Goal: Task Accomplishment & Management: Use online tool/utility

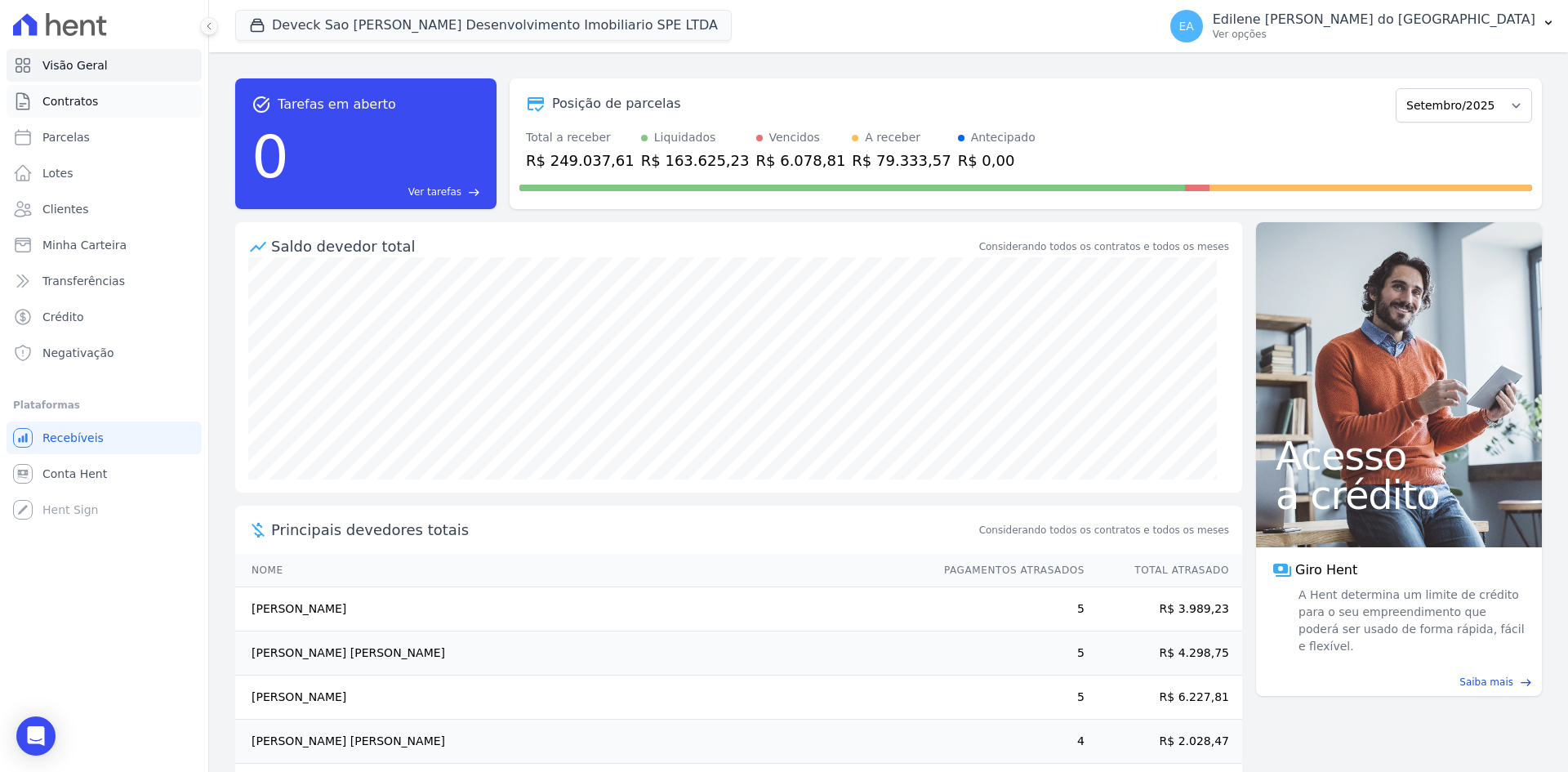
click at [80, 104] on span "Contratos" at bounding box center [70, 101] width 55 height 16
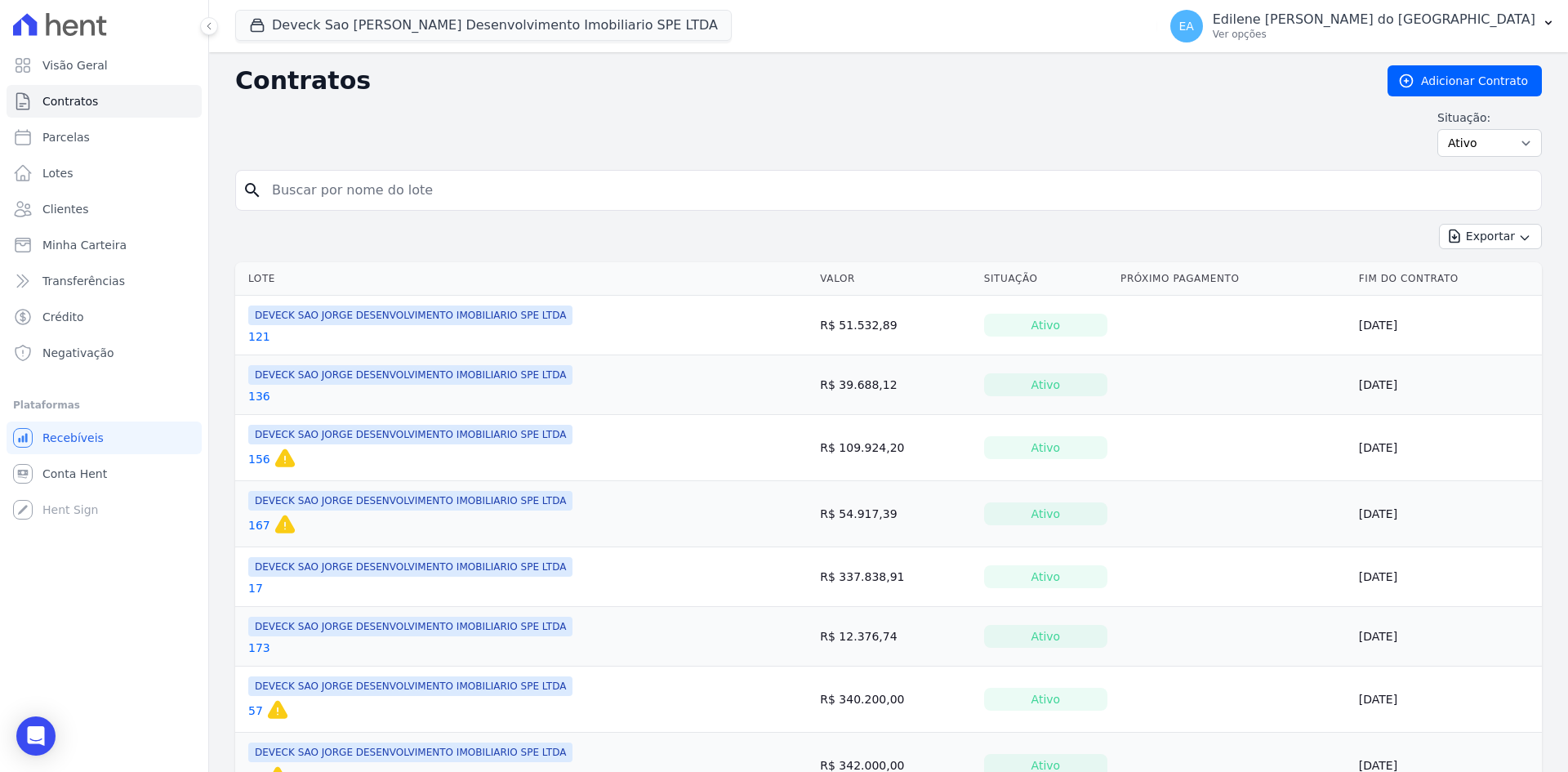
click at [322, 189] on input "search" at bounding box center [898, 191] width 1272 height 33
type input "52"
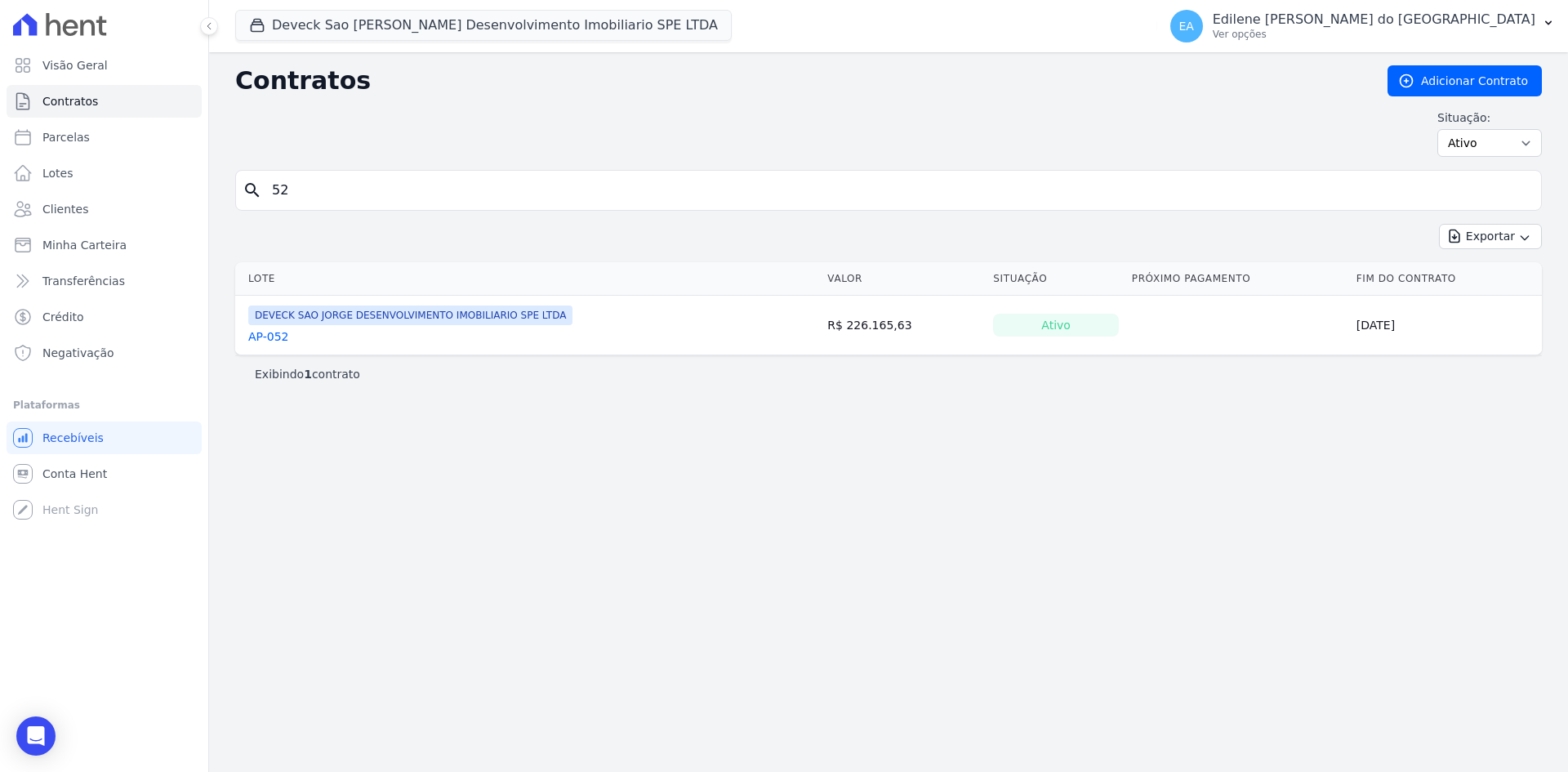
click at [281, 338] on link "AP-052" at bounding box center [268, 336] width 41 height 16
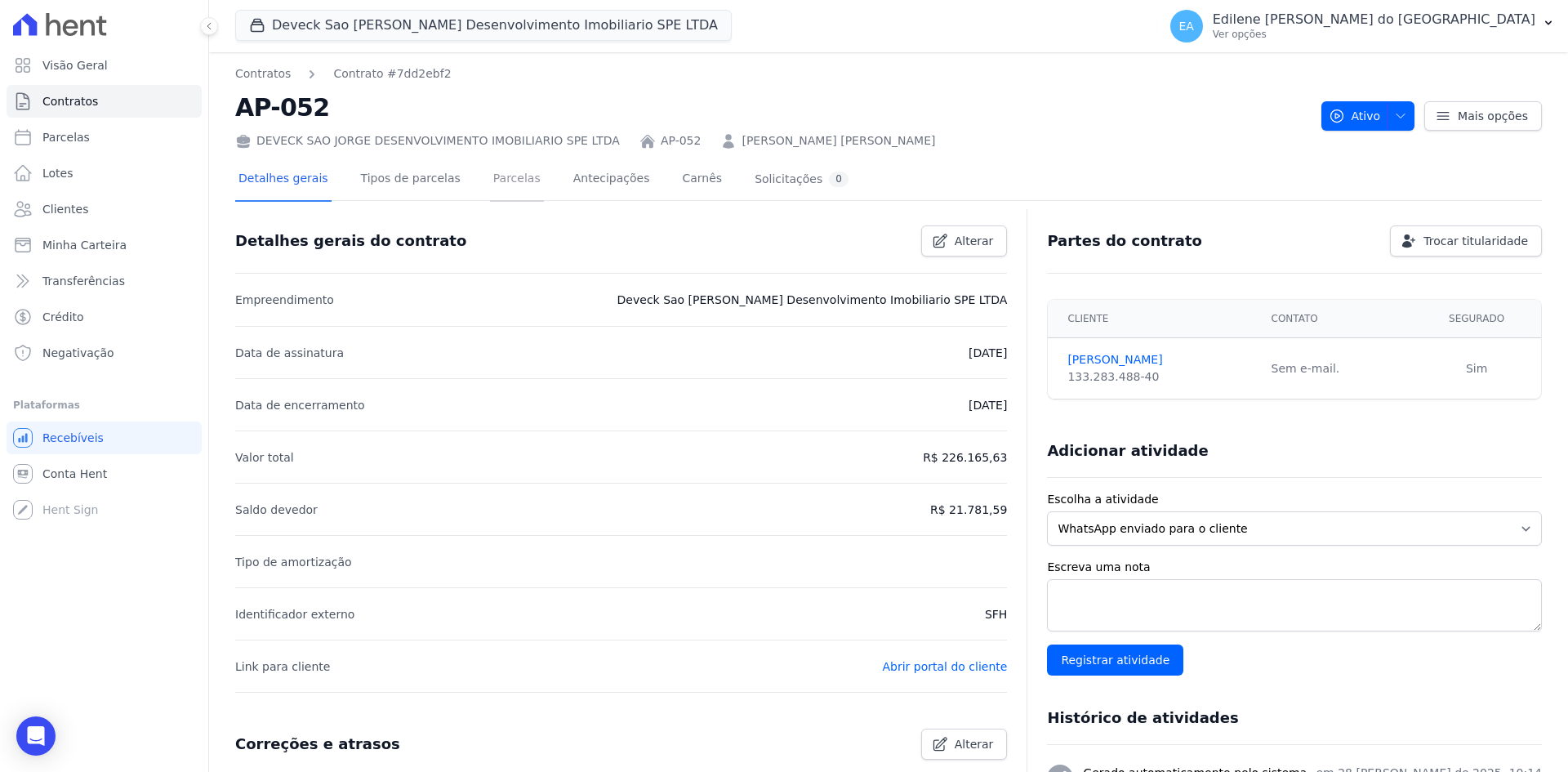
click at [490, 179] on link "Parcelas" at bounding box center [517, 180] width 53 height 43
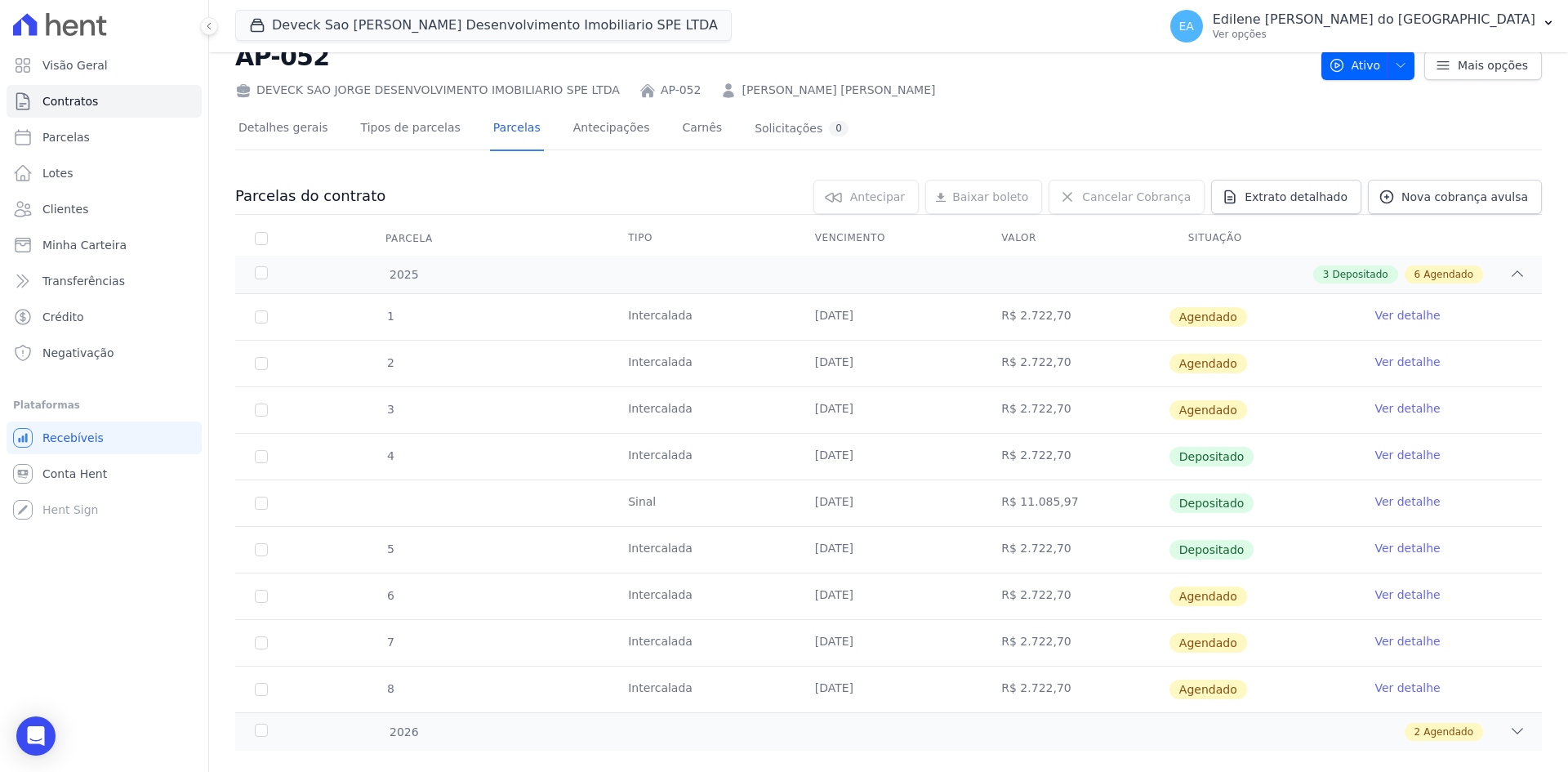
scroll to position [78, 0]
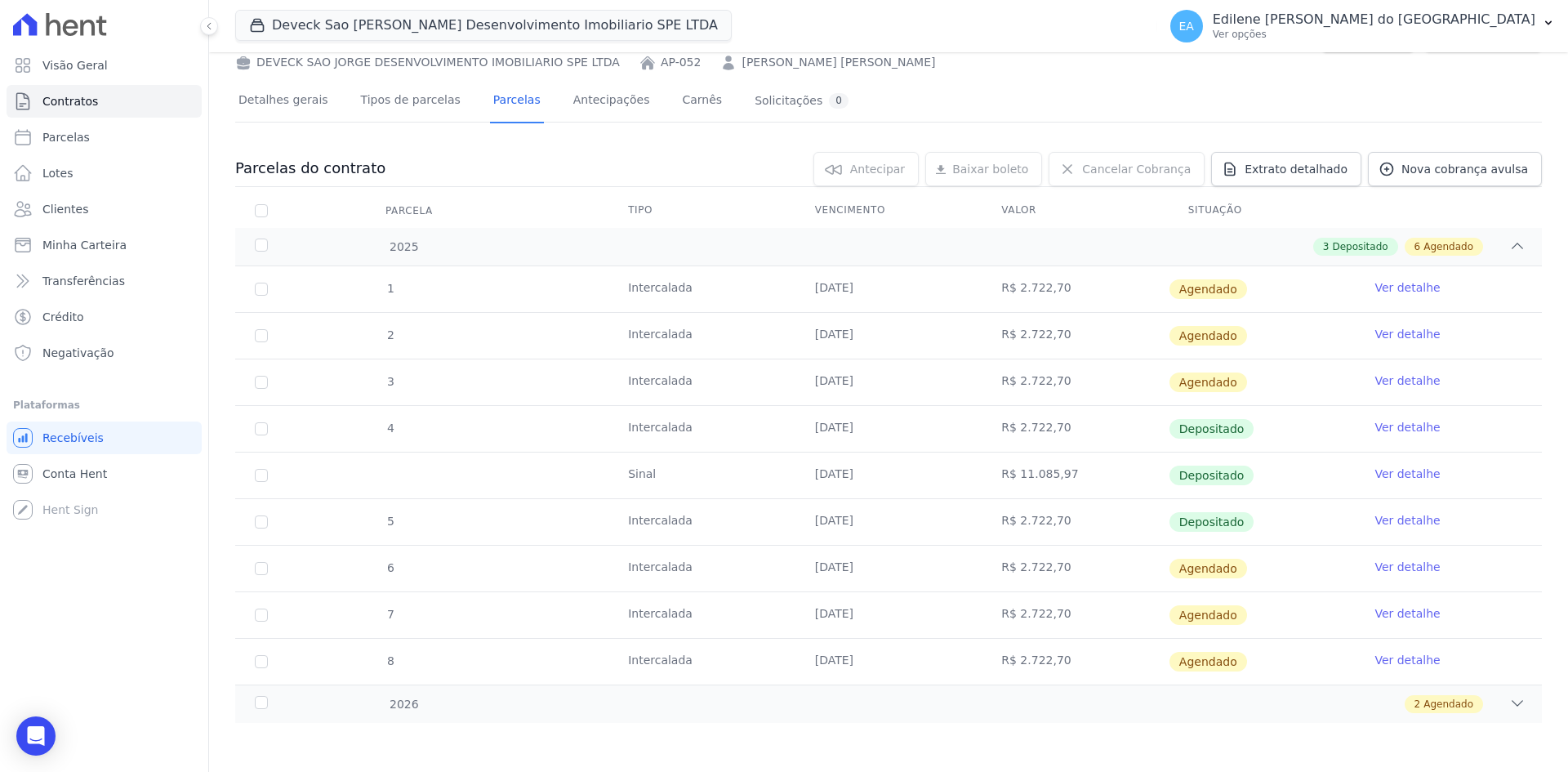
click at [1396, 568] on link "Ver detalhe" at bounding box center [1407, 566] width 66 height 16
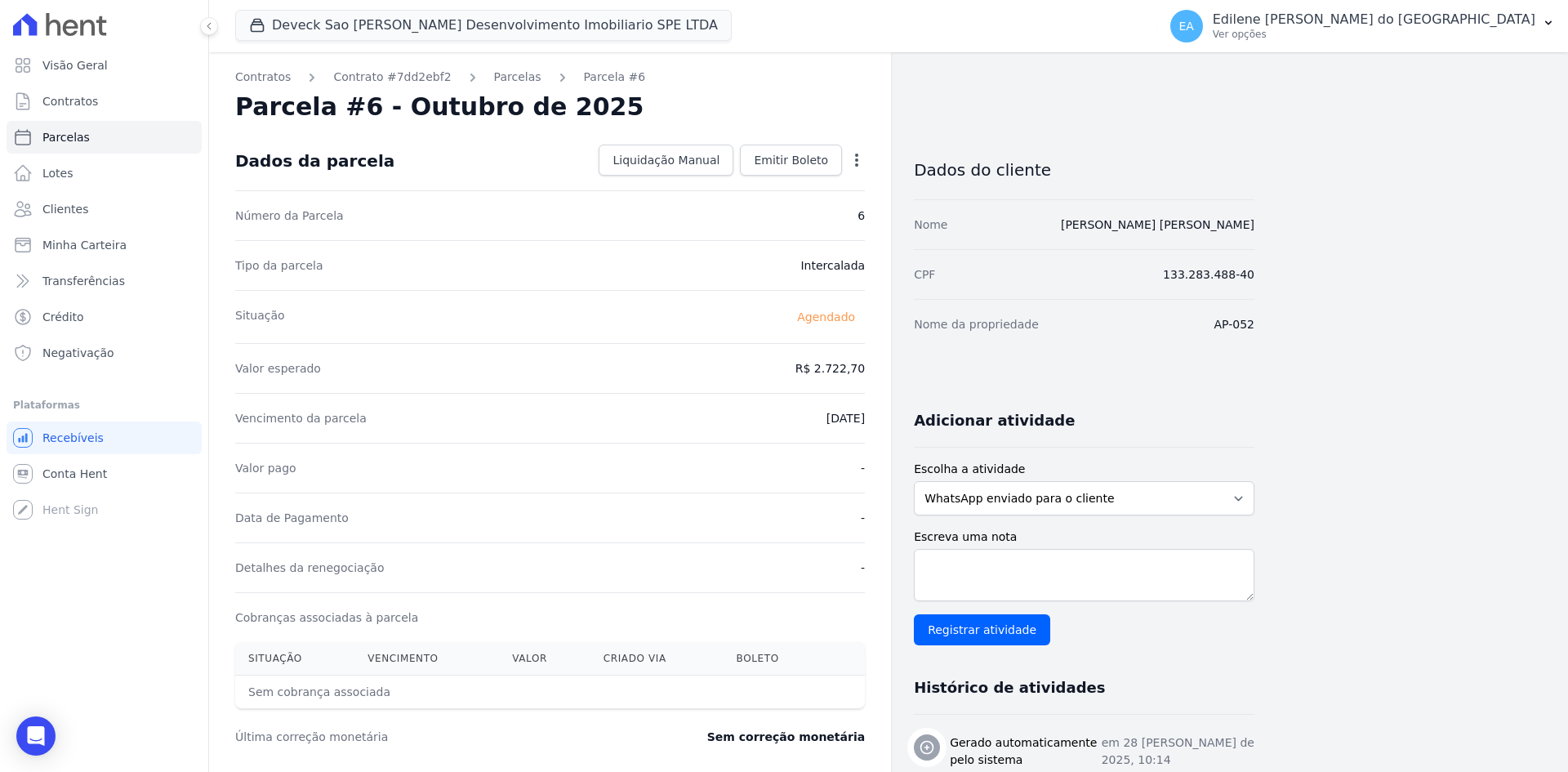
click at [855, 160] on icon "button" at bounding box center [856, 160] width 16 height 16
click at [757, 211] on link "Antecipar" at bounding box center [786, 211] width 144 height 29
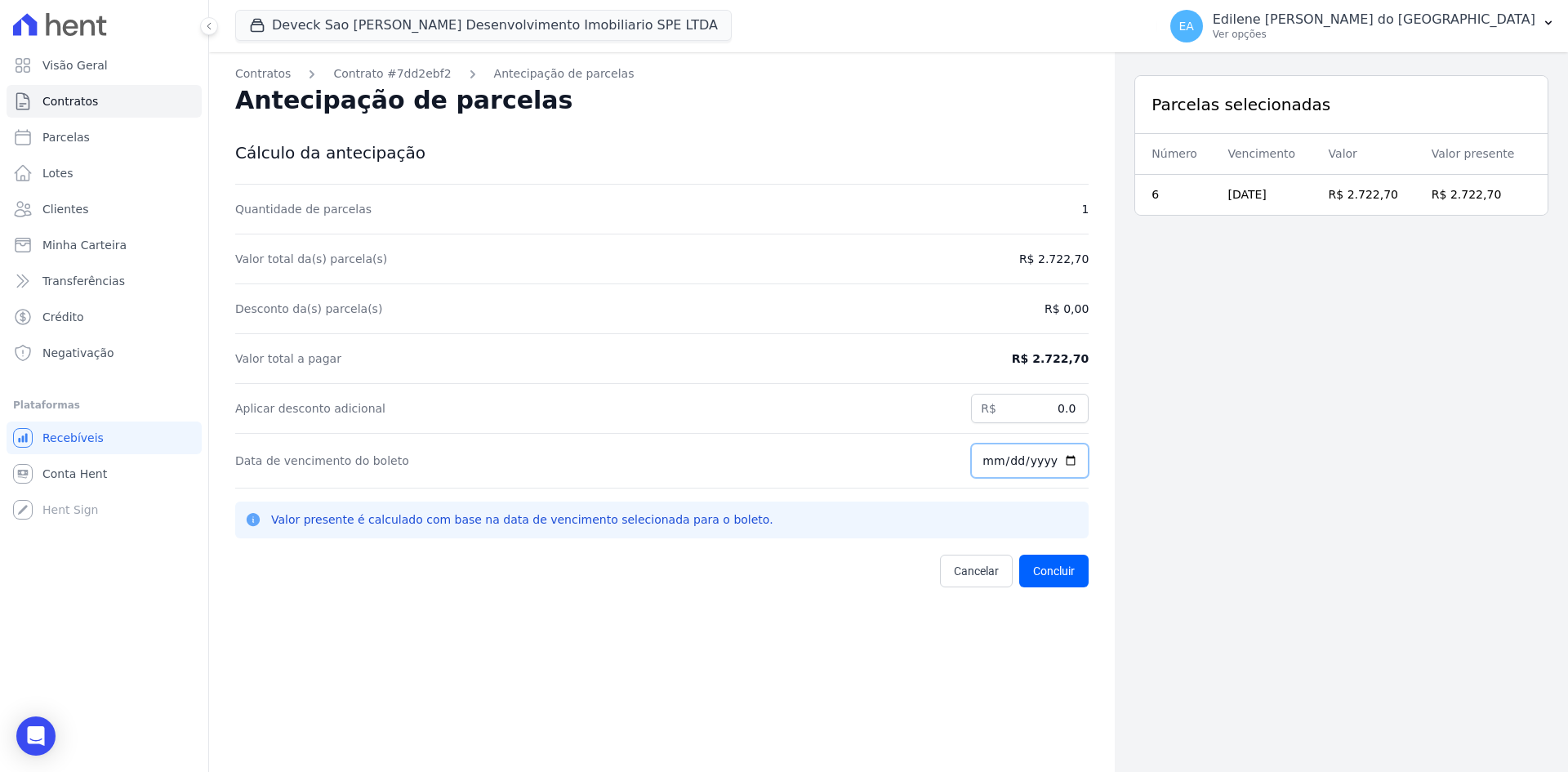
click at [1061, 461] on input "[DATE]" at bounding box center [1030, 461] width 117 height 35
type input "[DATE]"
click at [1058, 568] on button "Concluir" at bounding box center [1053, 571] width 69 height 33
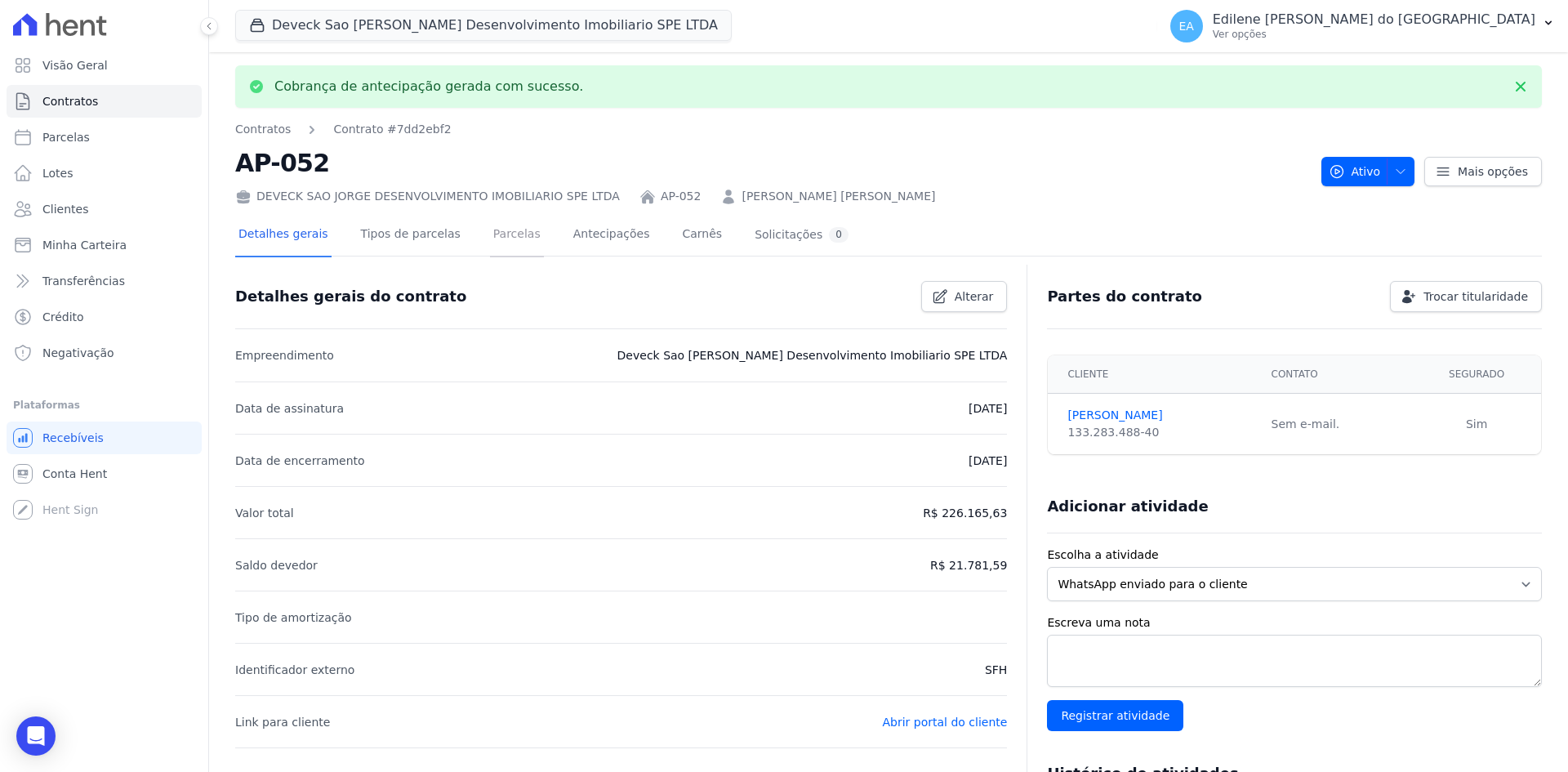
click at [491, 235] on link "Parcelas" at bounding box center [517, 235] width 53 height 43
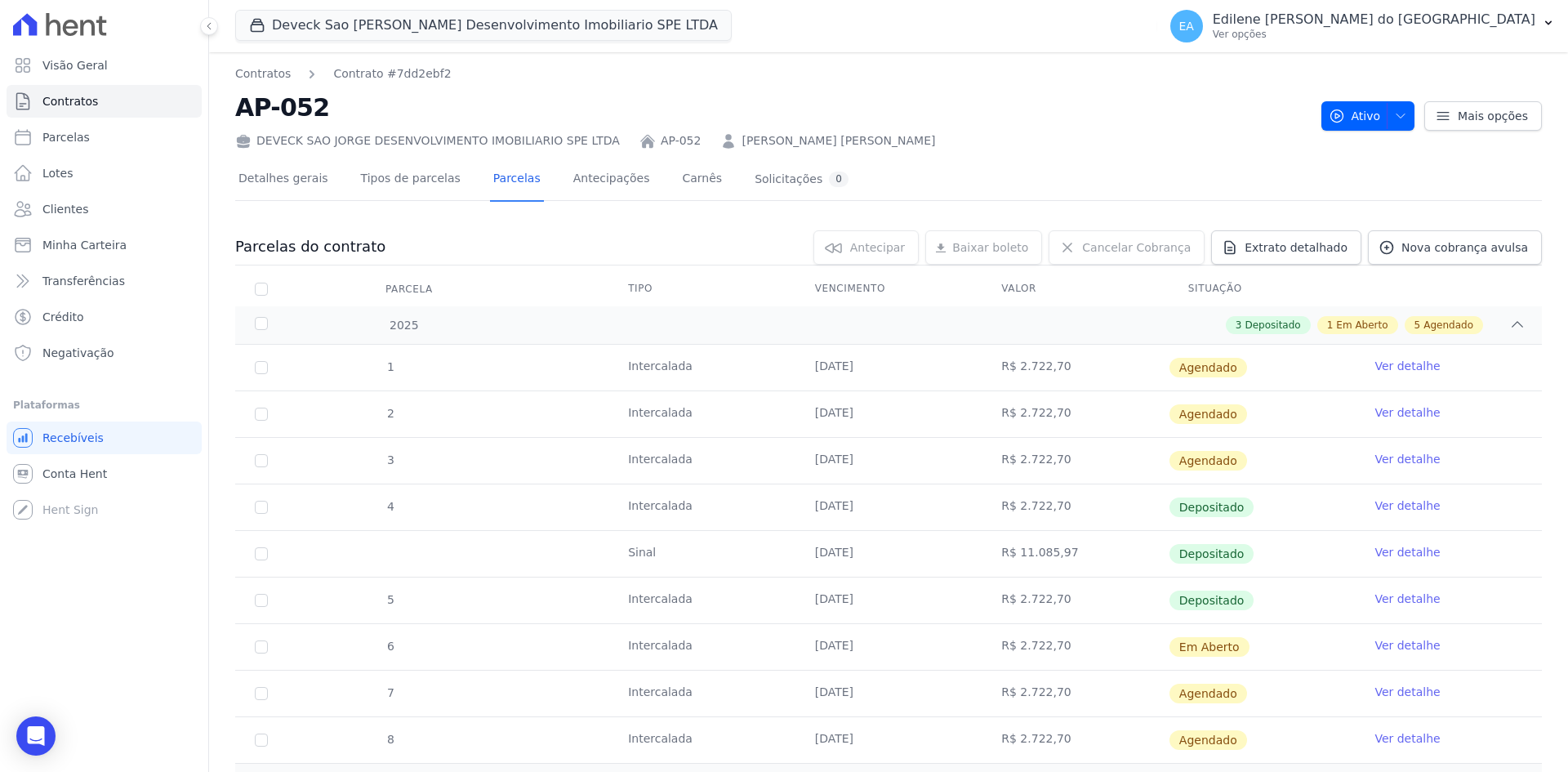
click at [1405, 643] on link "Ver detalhe" at bounding box center [1407, 644] width 66 height 16
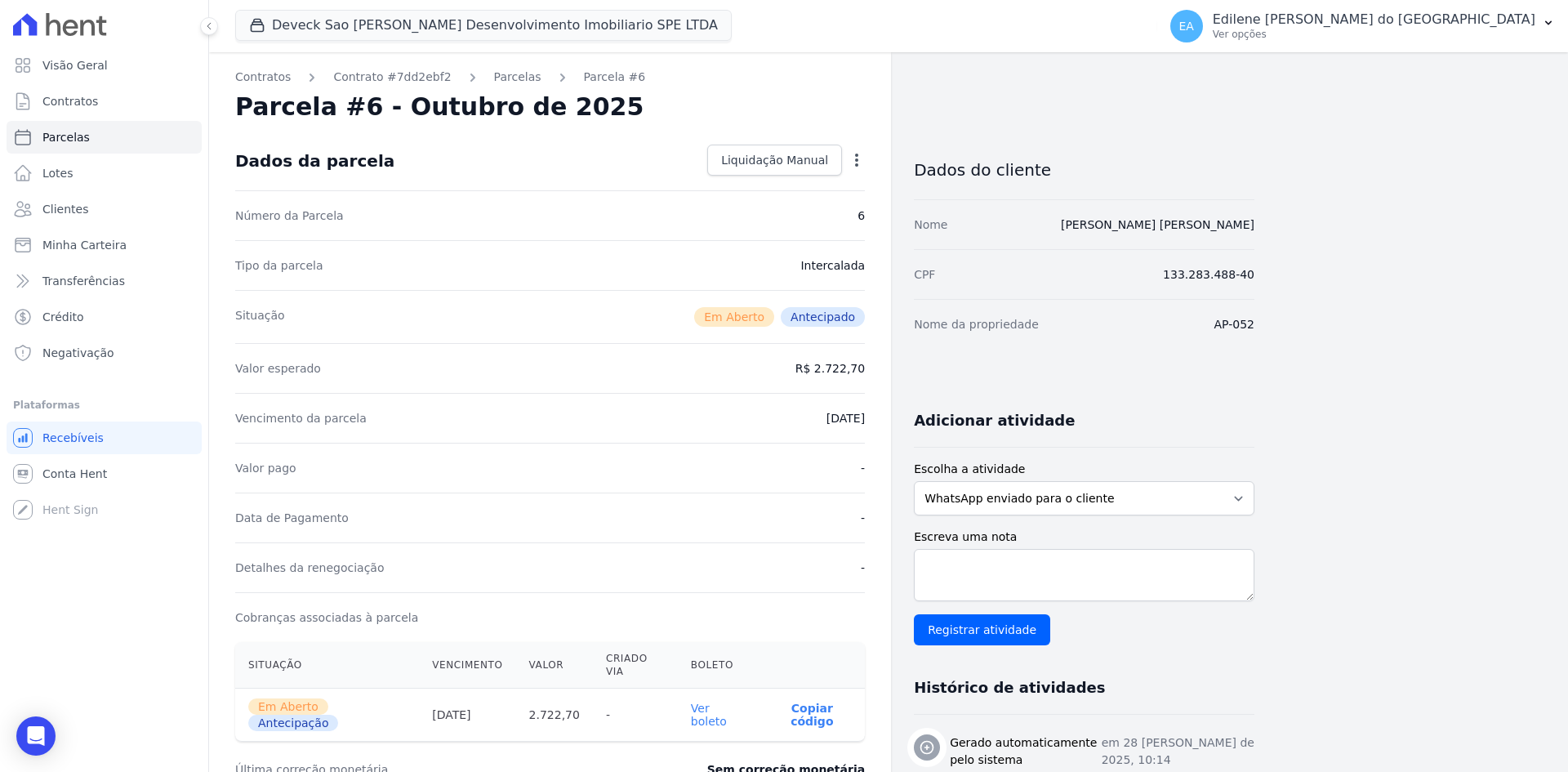
click at [725, 701] on link "Ver boleto" at bounding box center [709, 714] width 36 height 26
